Goal: Check status

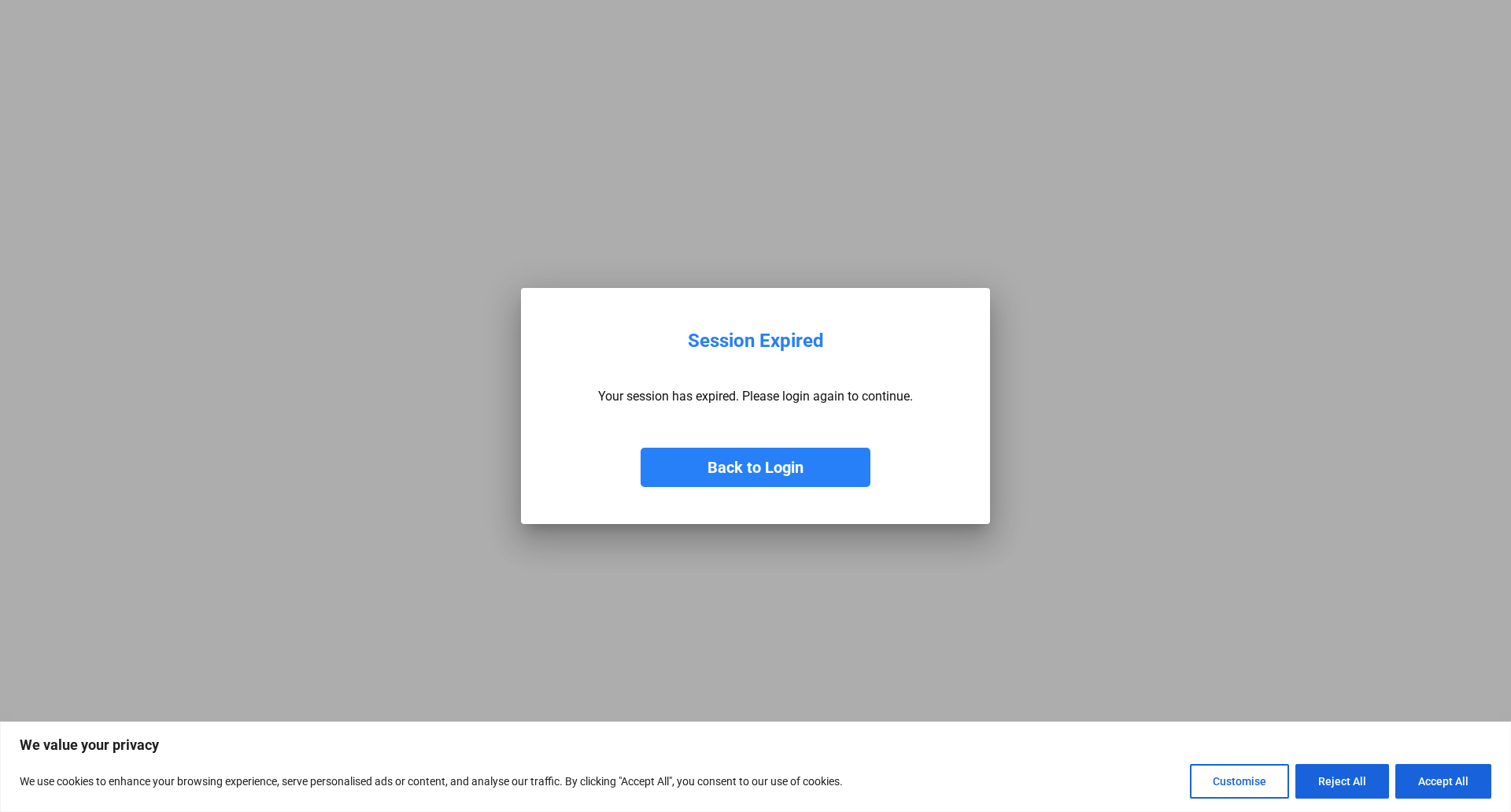
click at [744, 469] on button "Back to Login" at bounding box center [756, 467] width 230 height 40
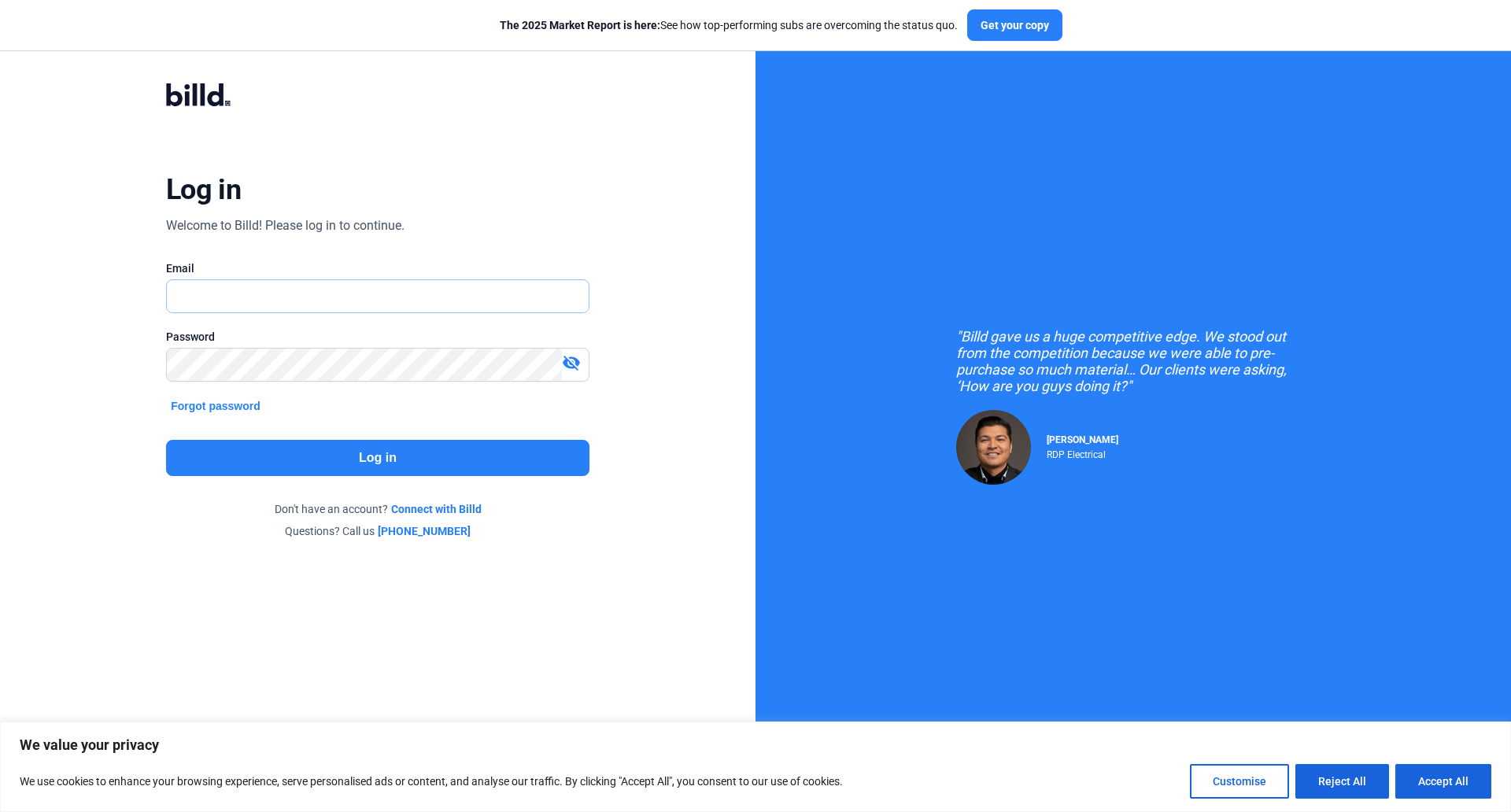
type input "[EMAIL_ADDRESS][DOMAIN_NAME]"
click at [375, 464] on button "Log in" at bounding box center [377, 458] width 423 height 36
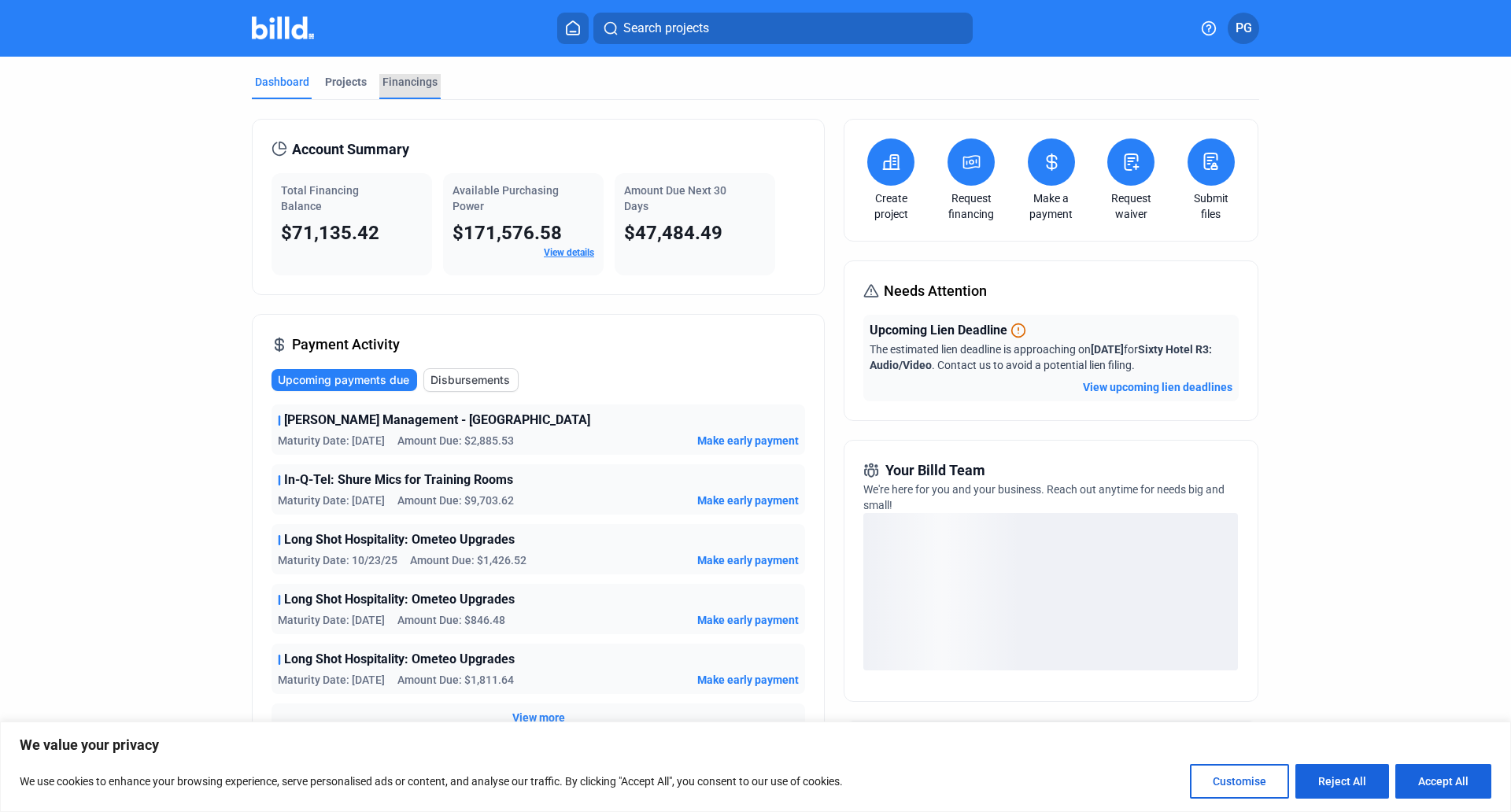
click at [396, 82] on div "Financings" at bounding box center [410, 82] width 55 height 16
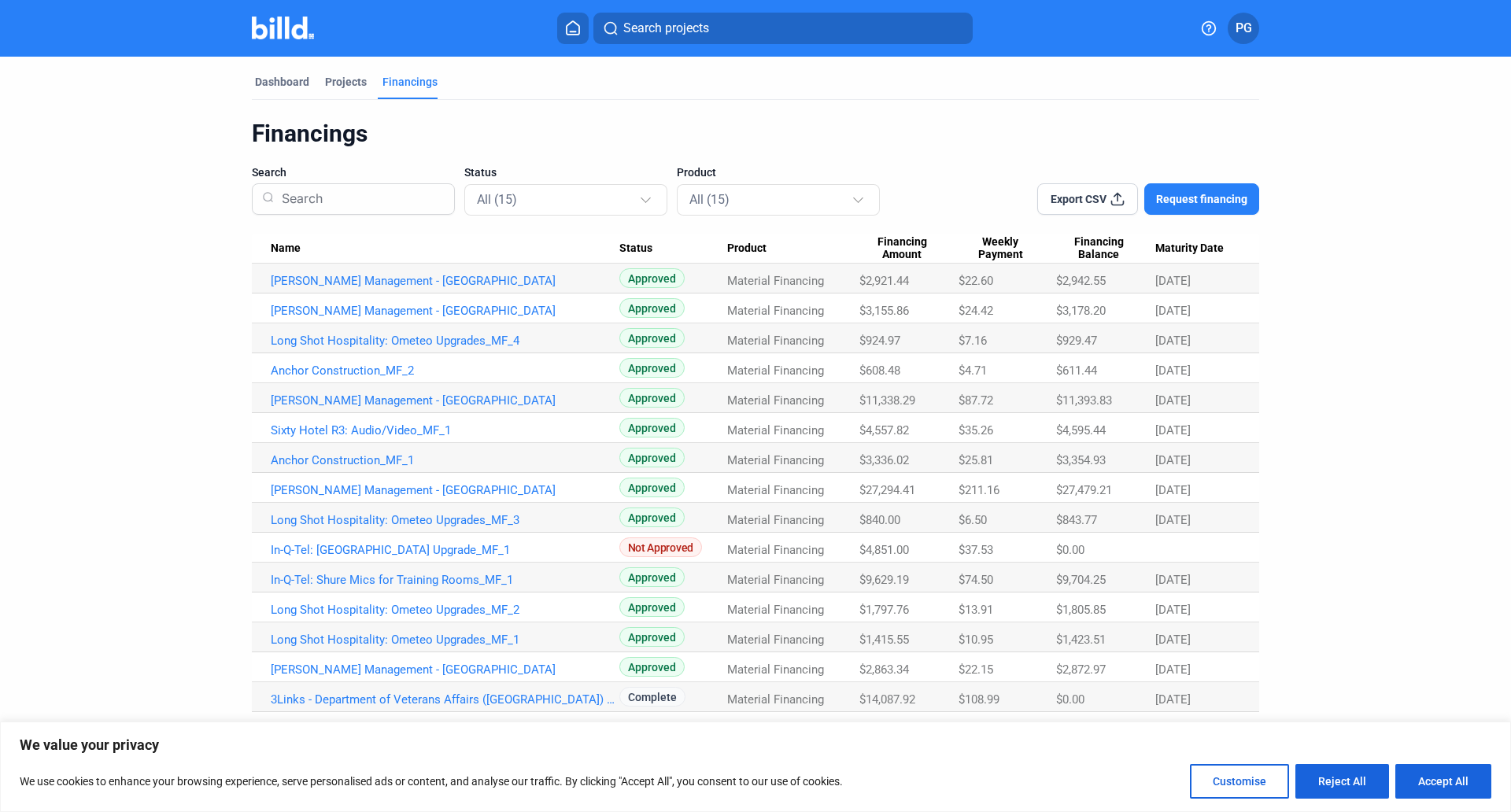
click at [638, 252] on span "Status" at bounding box center [635, 248] width 33 height 14
